Goal: Task Accomplishment & Management: Use online tool/utility

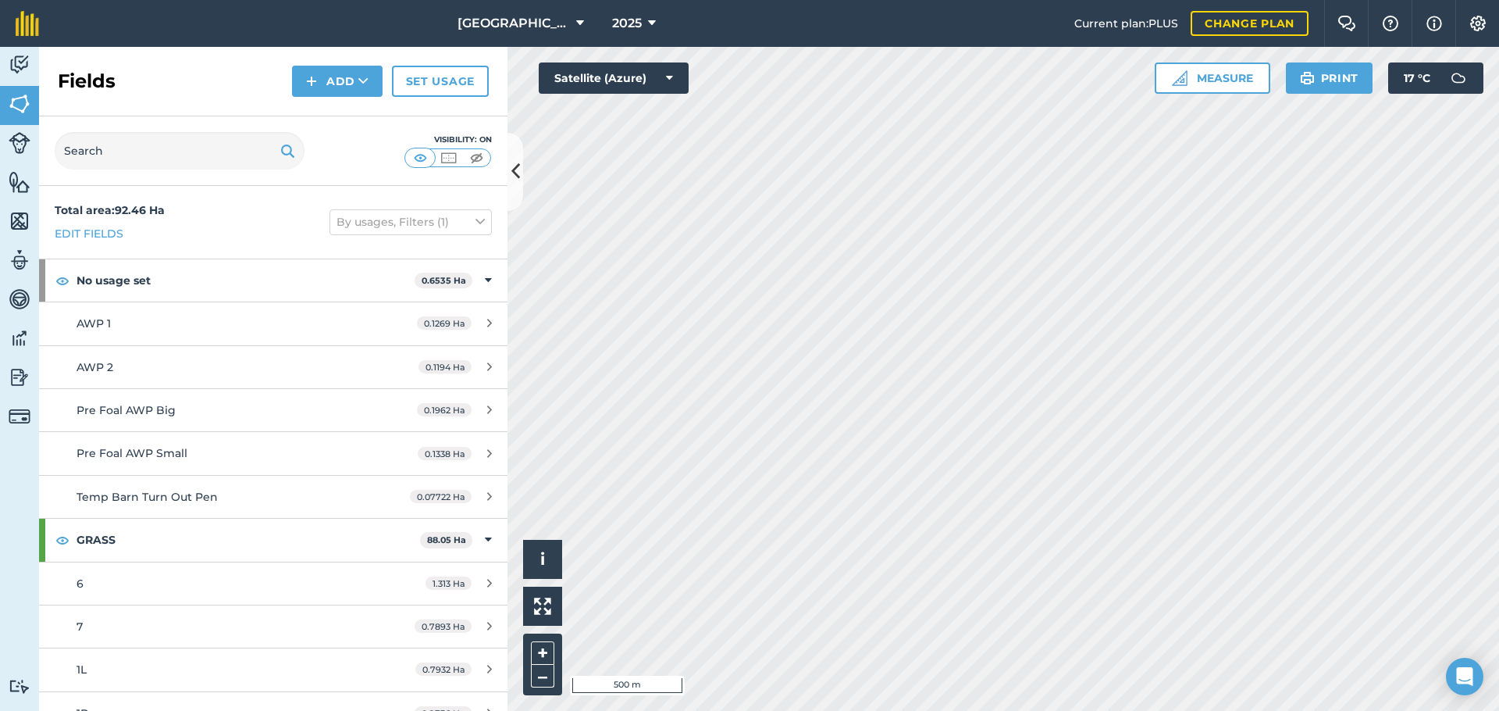
click at [28, 67] on img at bounding box center [20, 64] width 22 height 23
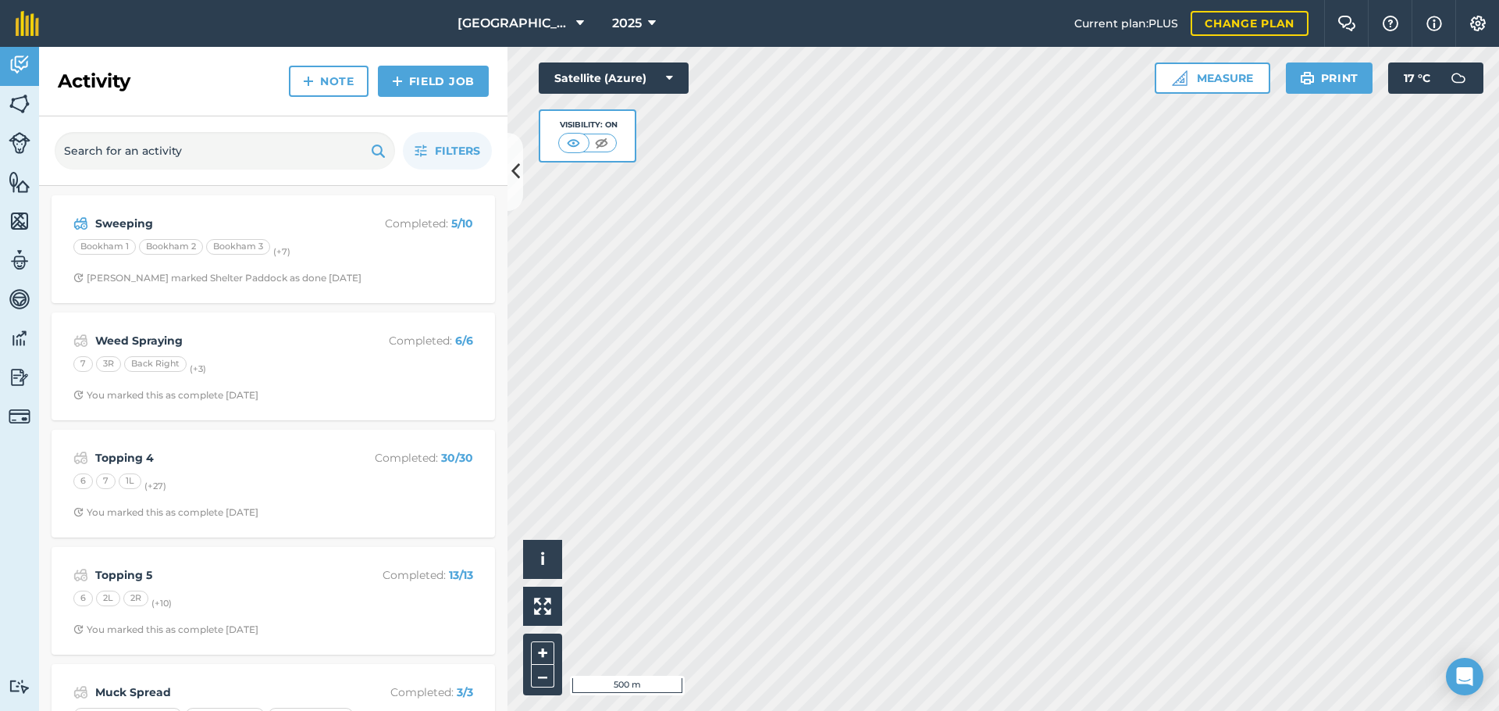
click at [379, 280] on span "Nick k marked Shelter Paddock as done 4 days ago" at bounding box center [273, 278] width 400 height 12
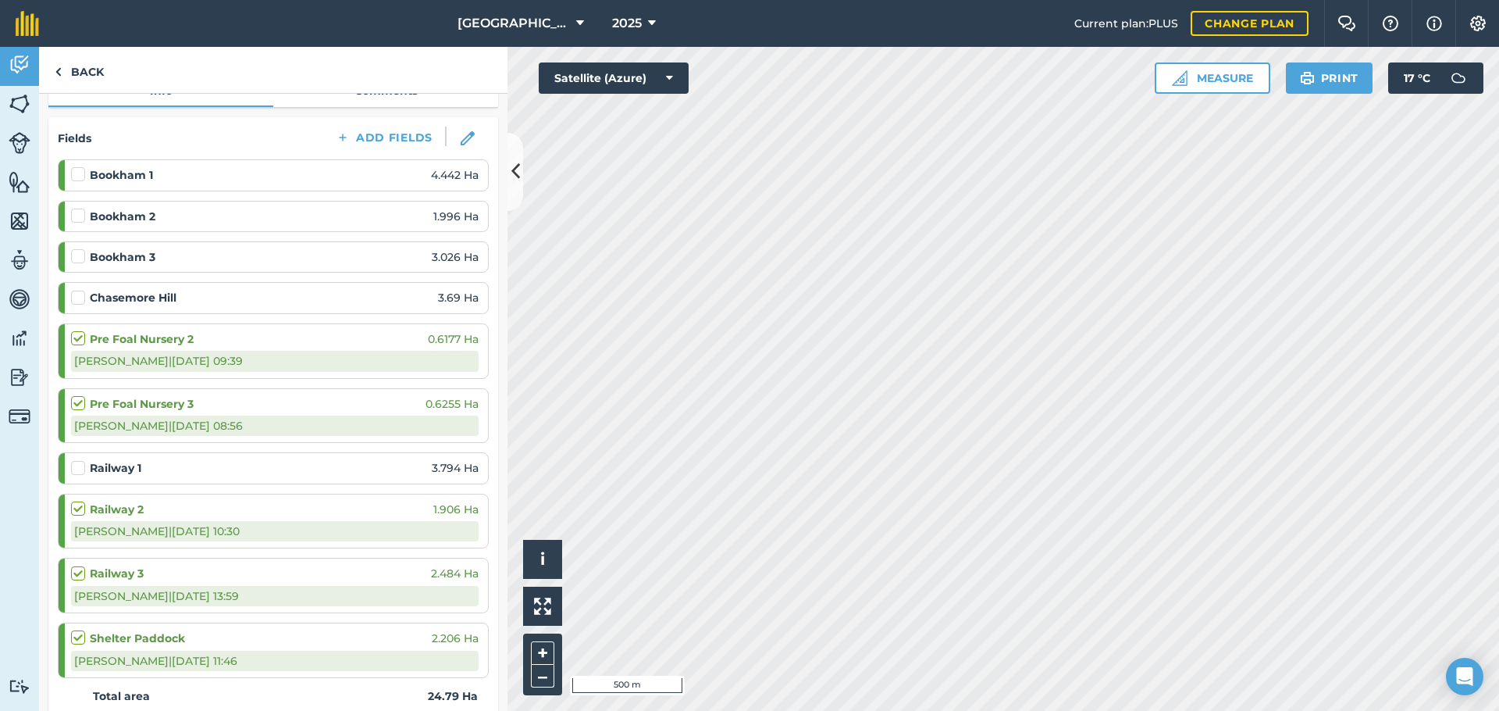
scroll to position [183, 0]
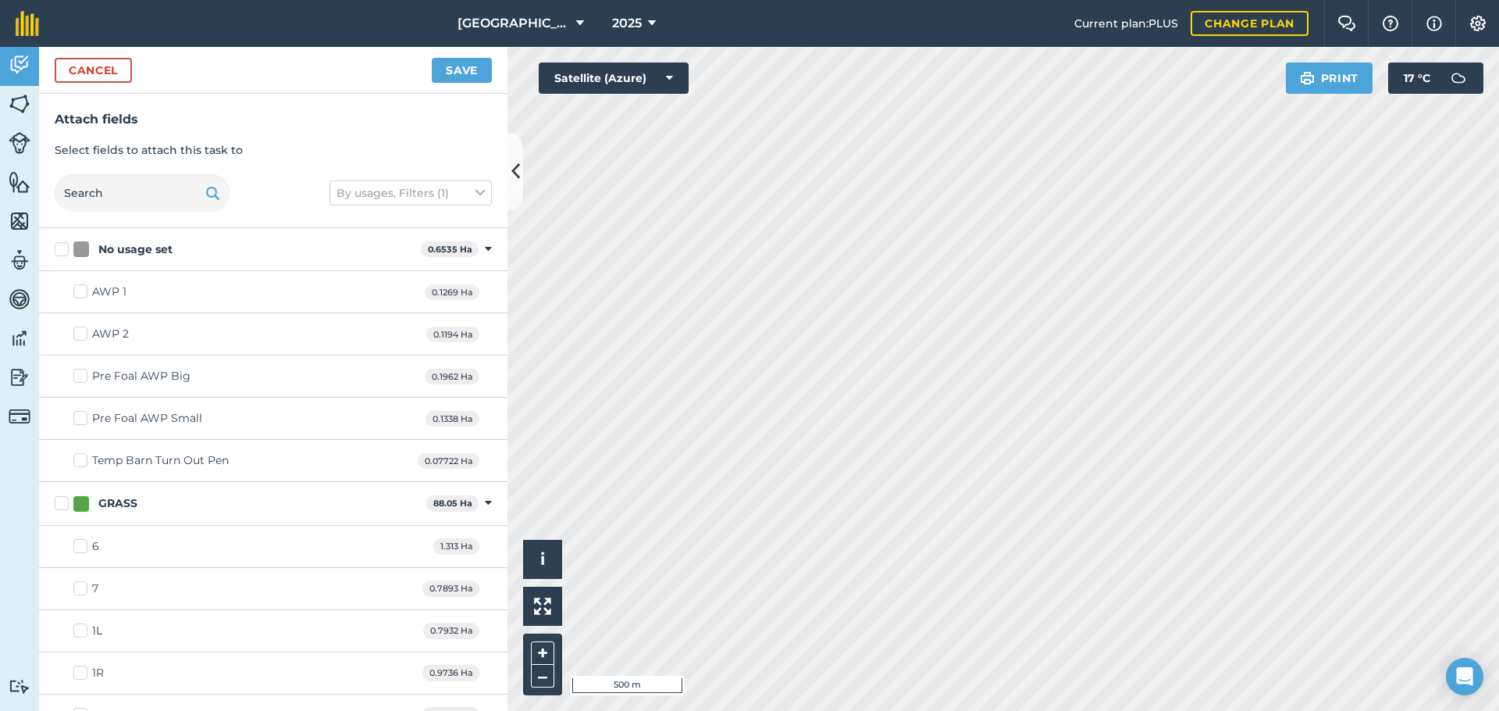
checkbox input "true"
click at [453, 73] on button "Save" at bounding box center [462, 70] width 60 height 25
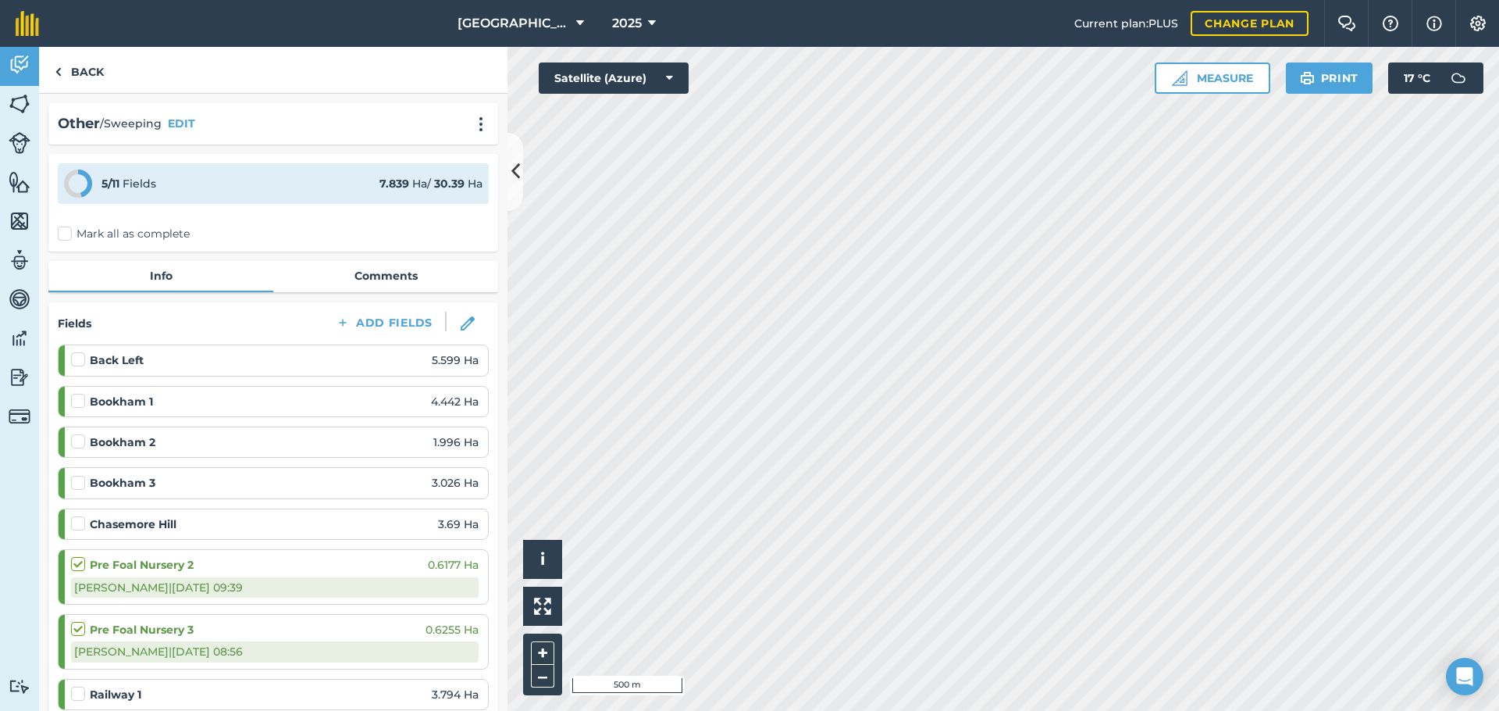
click at [515, 170] on icon at bounding box center [515, 171] width 9 height 27
